Goal: Check status

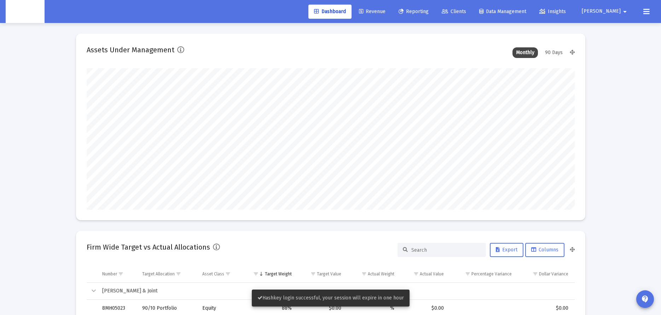
scroll to position [142, 263]
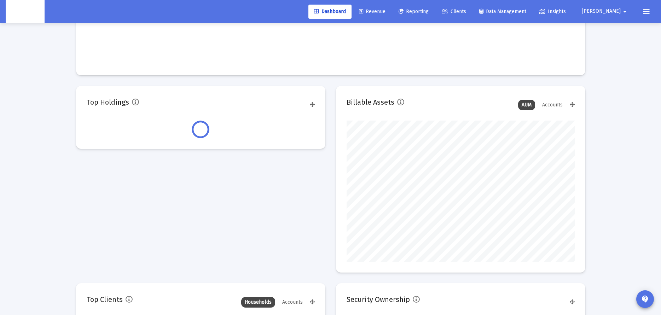
type input "[DATE]"
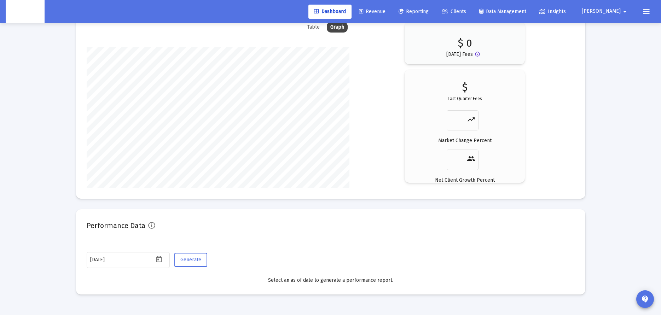
scroll to position [1109, 0]
click at [185, 261] on span "Generate" at bounding box center [190, 259] width 21 height 6
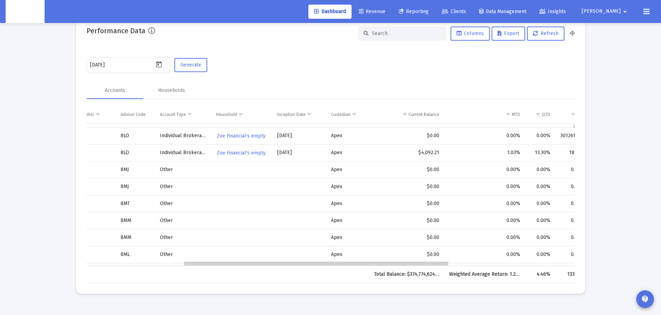
scroll to position [47, 181]
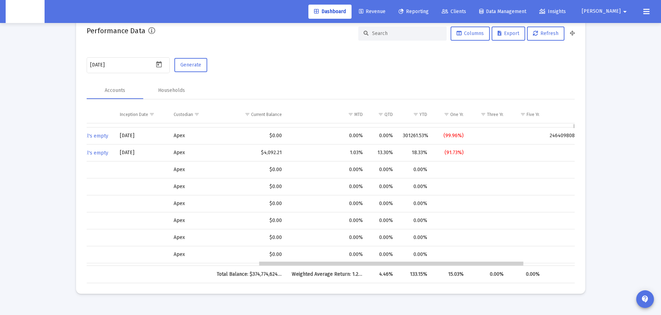
drag, startPoint x: 326, startPoint y: 264, endPoint x: 495, endPoint y: 271, distance: 169.7
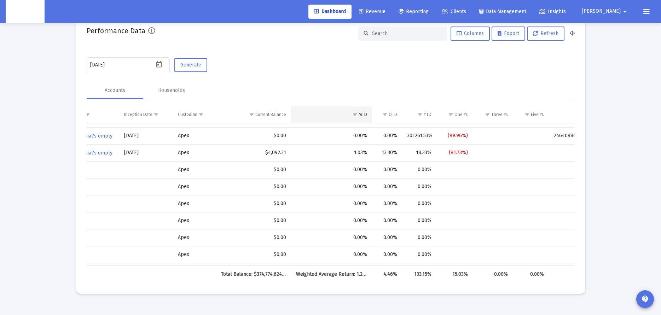
click at [366, 117] on div "MTD" at bounding box center [363, 115] width 8 height 6
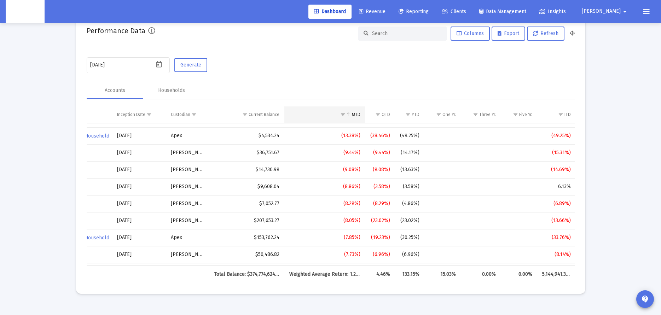
click at [358, 117] on div "MTD" at bounding box center [356, 115] width 8 height 6
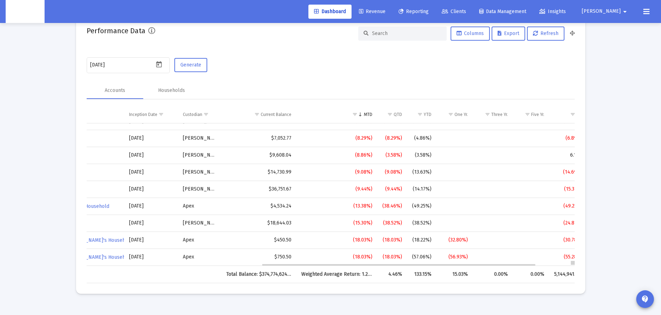
drag, startPoint x: 574, startPoint y: 131, endPoint x: 592, endPoint y: 221, distance: 92.0
